Goal: Use online tool/utility

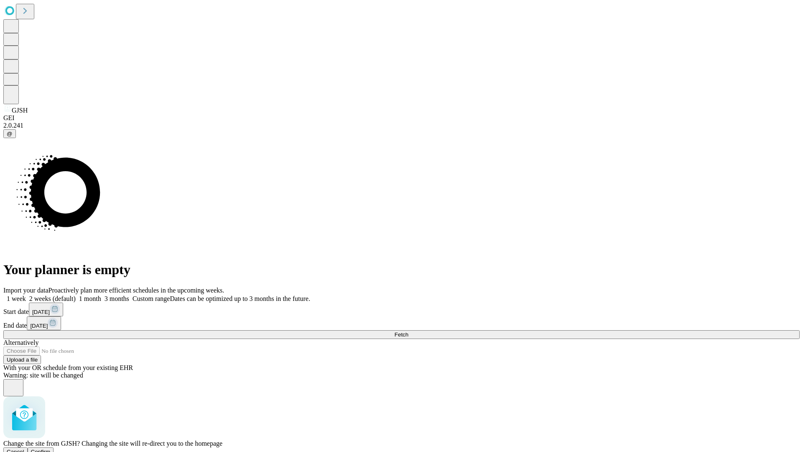
click at [51, 448] on span "Confirm" at bounding box center [41, 451] width 20 height 6
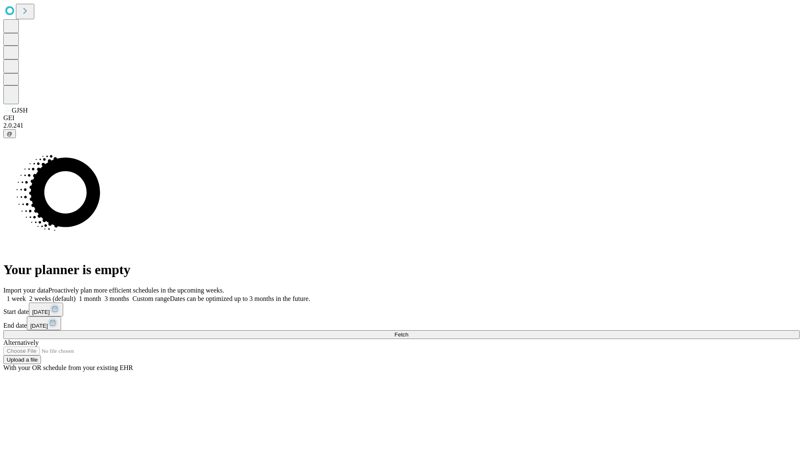
click at [26, 295] on label "1 week" at bounding box center [14, 298] width 23 height 7
click at [408, 331] on span "Fetch" at bounding box center [401, 334] width 14 height 6
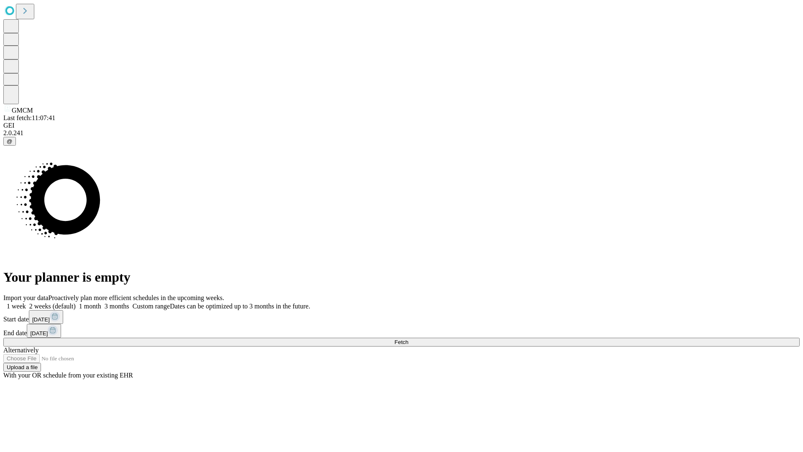
click at [26, 302] on label "1 week" at bounding box center [14, 305] width 23 height 7
click at [408, 339] on span "Fetch" at bounding box center [401, 342] width 14 height 6
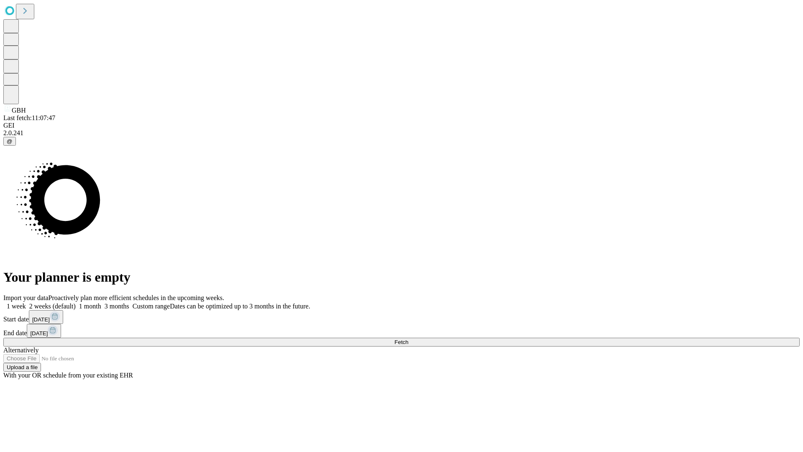
click at [26, 302] on label "1 week" at bounding box center [14, 305] width 23 height 7
click at [408, 339] on span "Fetch" at bounding box center [401, 342] width 14 height 6
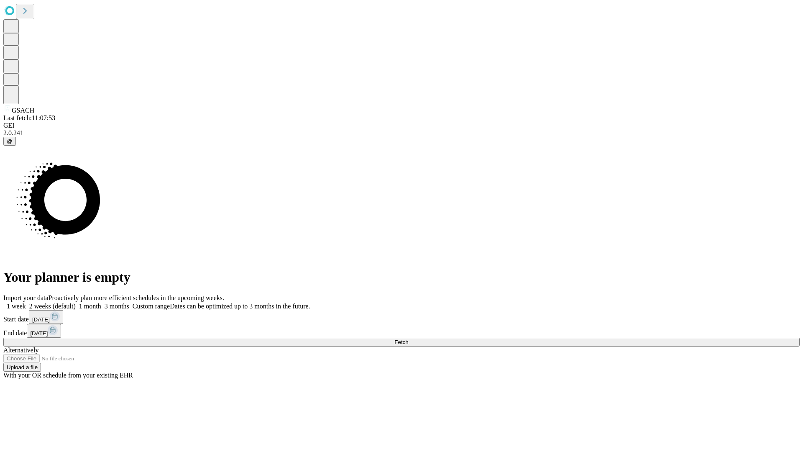
click at [26, 302] on label "1 week" at bounding box center [14, 305] width 23 height 7
click at [408, 339] on span "Fetch" at bounding box center [401, 342] width 14 height 6
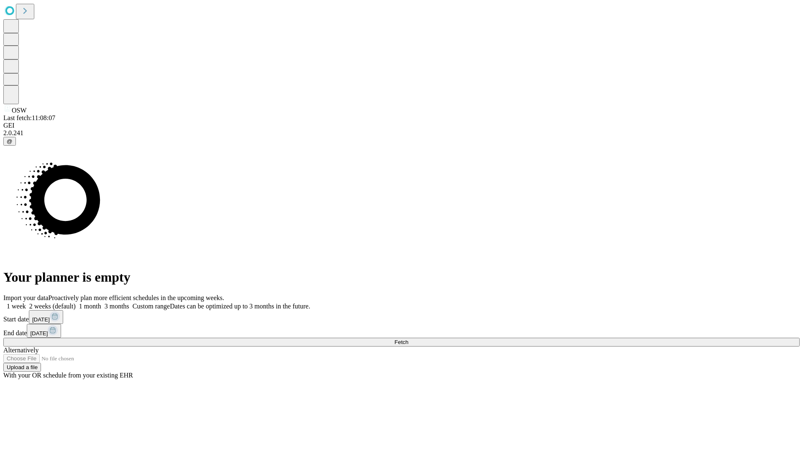
click at [408, 339] on span "Fetch" at bounding box center [401, 342] width 14 height 6
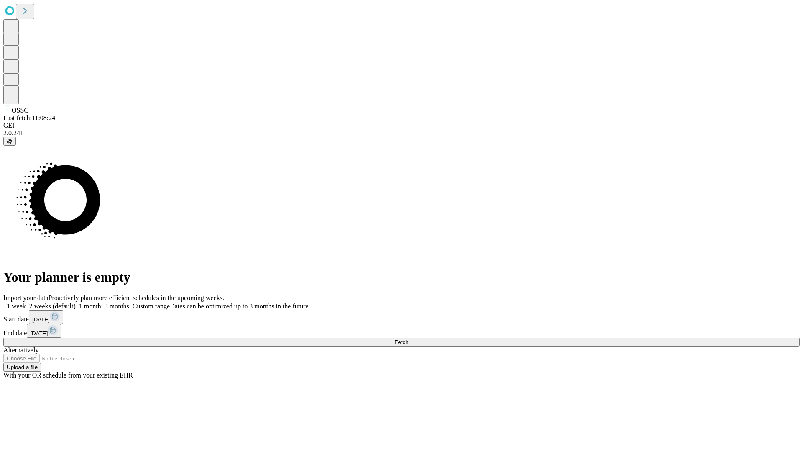
click at [26, 302] on label "1 week" at bounding box center [14, 305] width 23 height 7
click at [408, 339] on span "Fetch" at bounding box center [401, 342] width 14 height 6
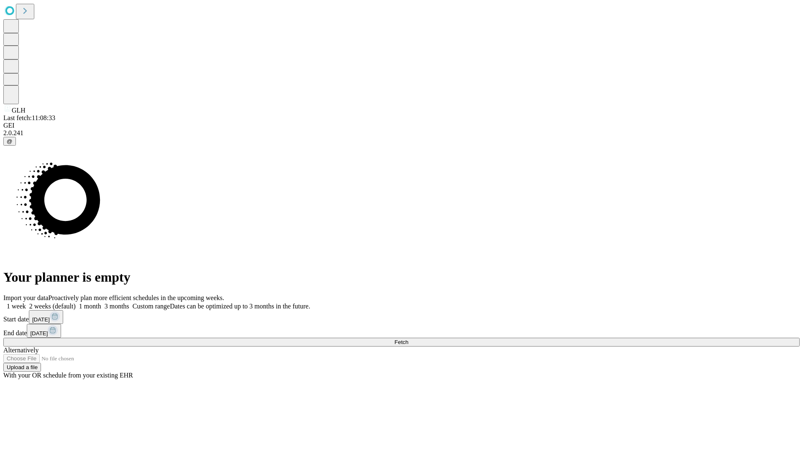
click at [26, 302] on label "1 week" at bounding box center [14, 305] width 23 height 7
click at [408, 339] on span "Fetch" at bounding box center [401, 342] width 14 height 6
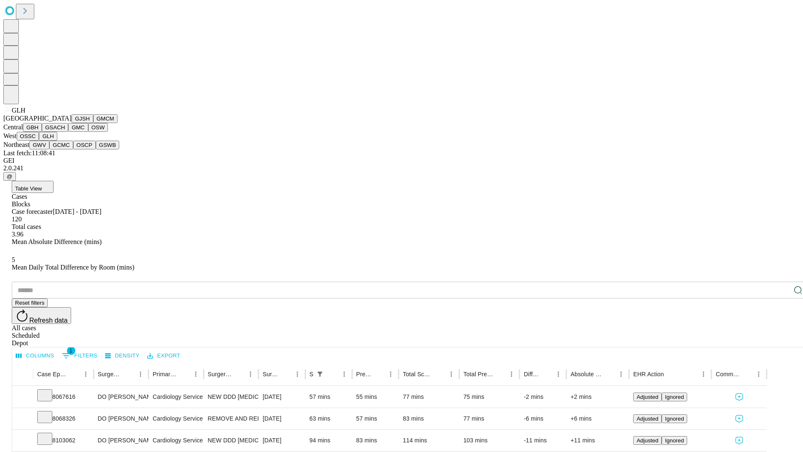
click at [49, 149] on button "GWV" at bounding box center [39, 145] width 20 height 9
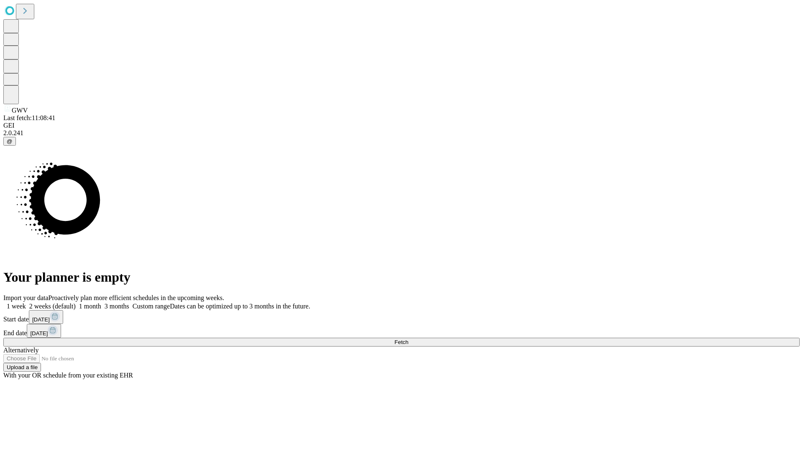
click at [26, 302] on label "1 week" at bounding box center [14, 305] width 23 height 7
click at [408, 339] on span "Fetch" at bounding box center [401, 342] width 14 height 6
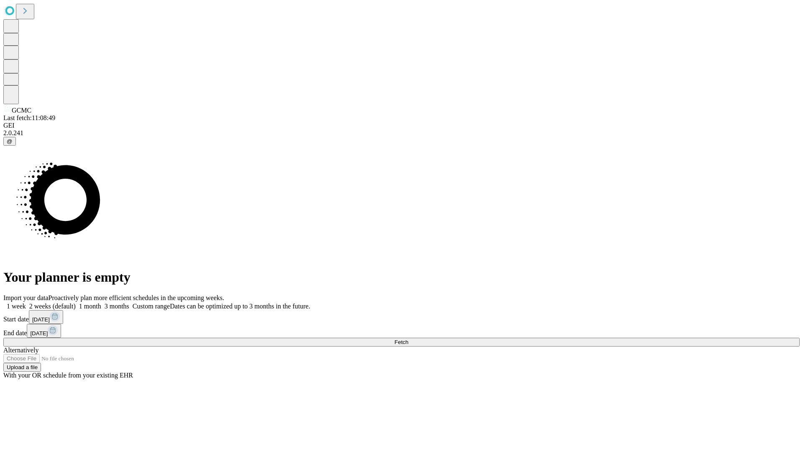
click at [26, 302] on label "1 week" at bounding box center [14, 305] width 23 height 7
click at [408, 339] on span "Fetch" at bounding box center [401, 342] width 14 height 6
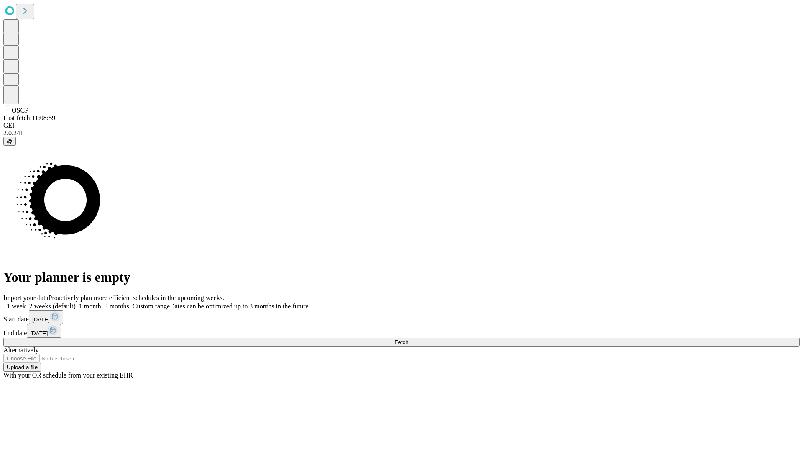
click at [26, 302] on label "1 week" at bounding box center [14, 305] width 23 height 7
click at [408, 339] on span "Fetch" at bounding box center [401, 342] width 14 height 6
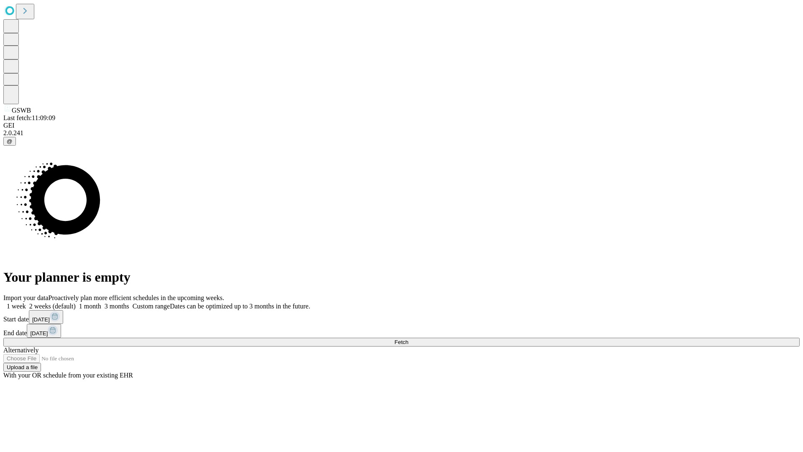
click at [26, 302] on label "1 week" at bounding box center [14, 305] width 23 height 7
click at [408, 339] on span "Fetch" at bounding box center [401, 342] width 14 height 6
